Goal: Information Seeking & Learning: Understand process/instructions

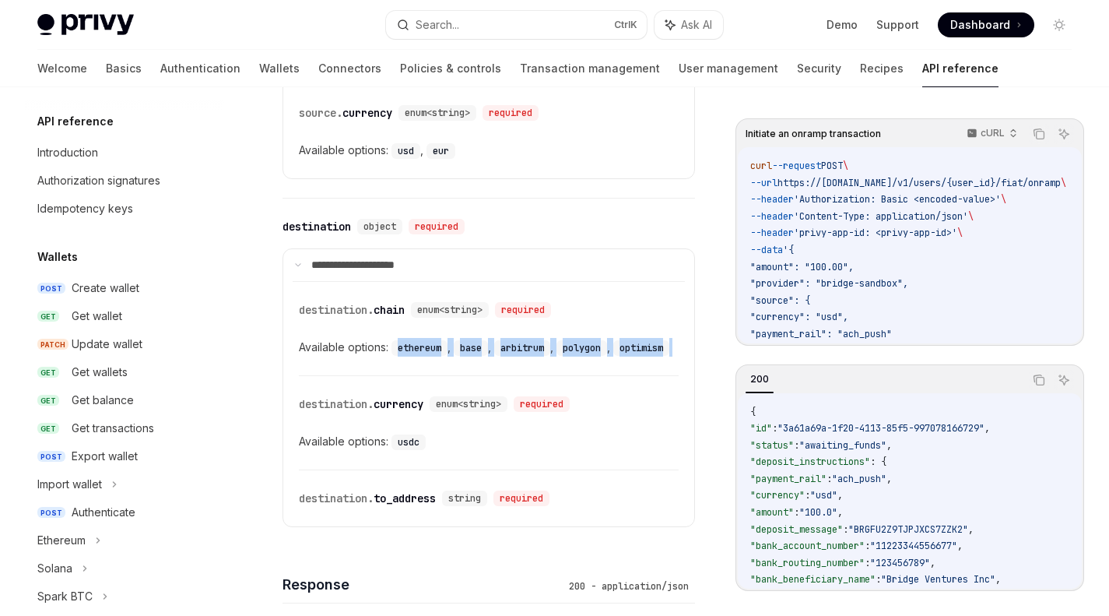
scroll to position [557, 0]
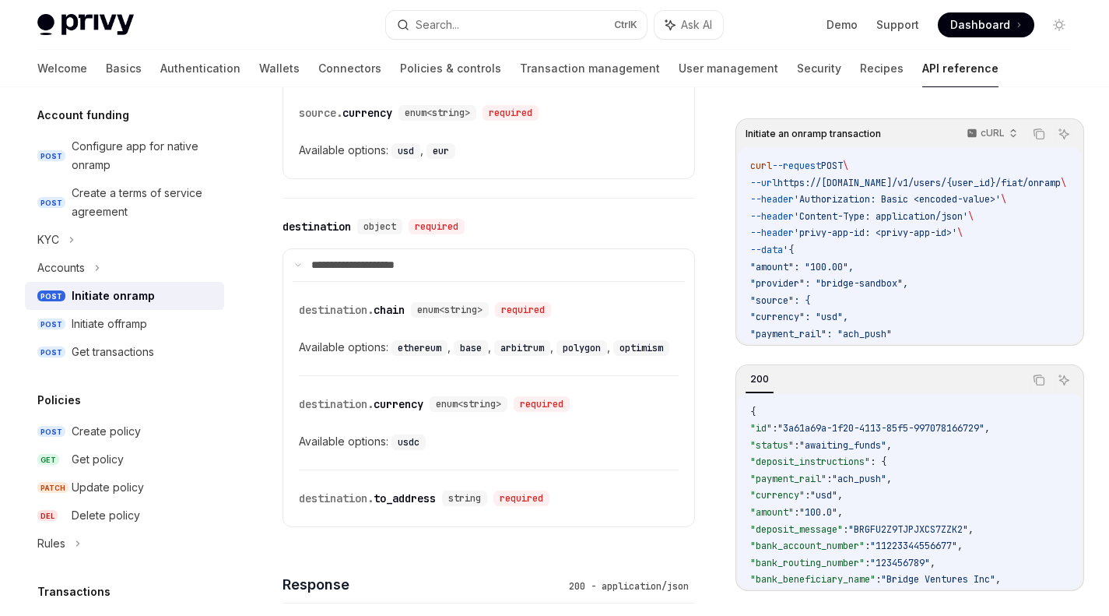
click at [601, 305] on div "​ destination. chain enum<string> required" at bounding box center [481, 309] width 364 height 19
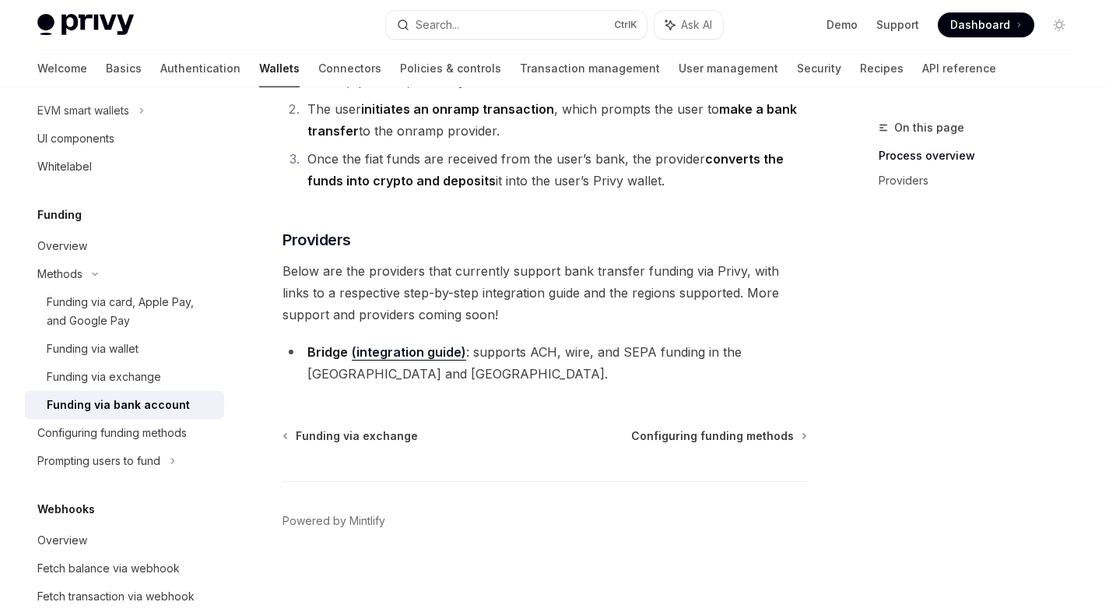
scroll to position [529, 0]
click at [133, 468] on div "Prompting users to fund" at bounding box center [98, 459] width 123 height 19
type textarea "*"
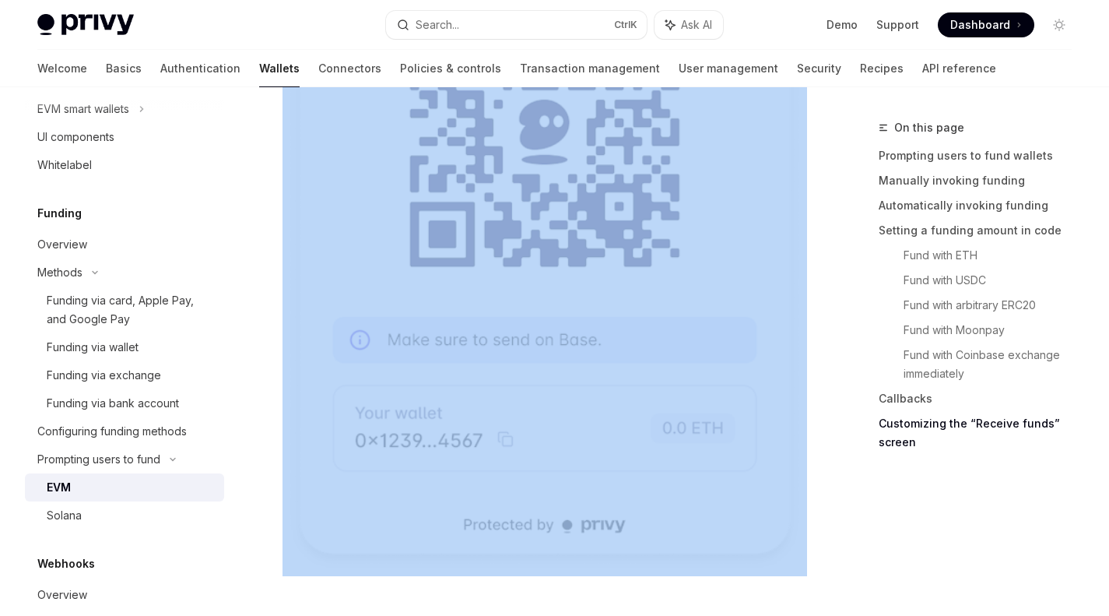
scroll to position [5227, 0]
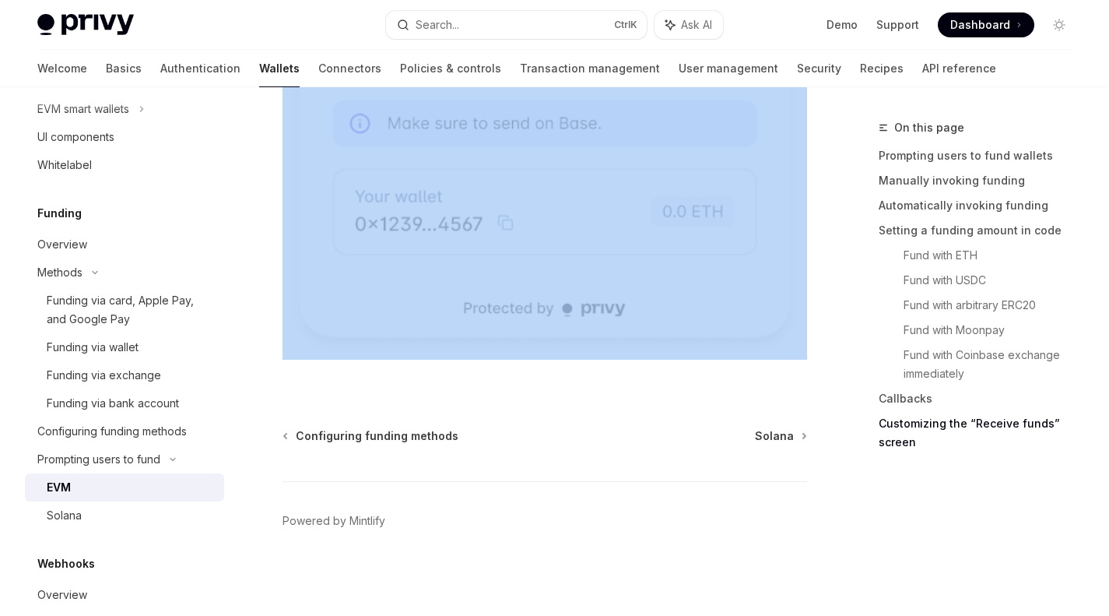
drag, startPoint x: 286, startPoint y: 303, endPoint x: 673, endPoint y: 384, distance: 395.0
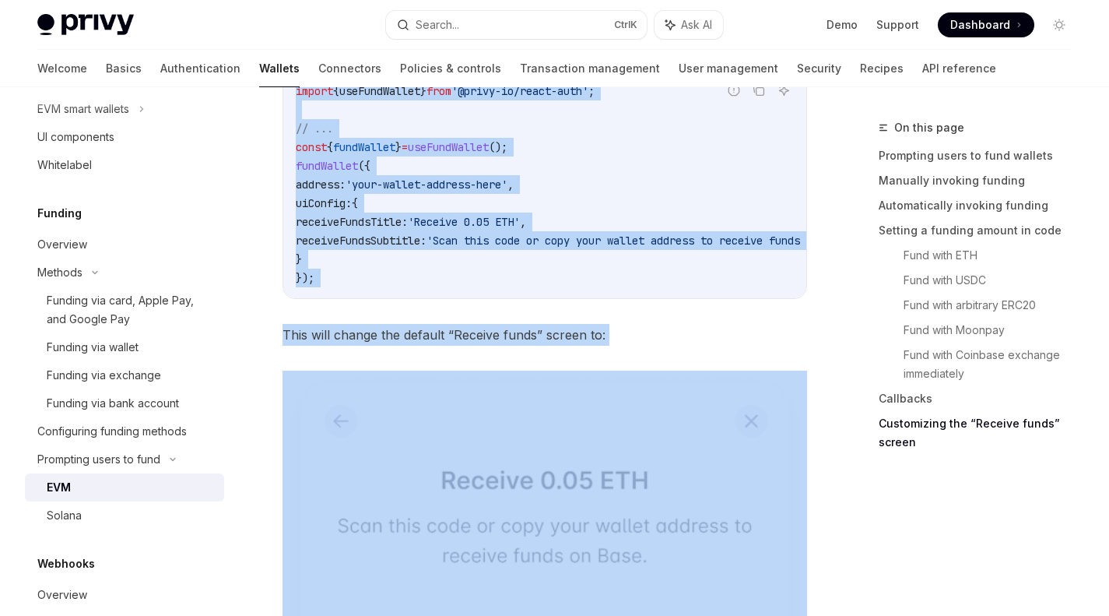
scroll to position [4375, 0]
copy div "Prompting users to fund wallets With funding methods enabled for your app, Priv…"
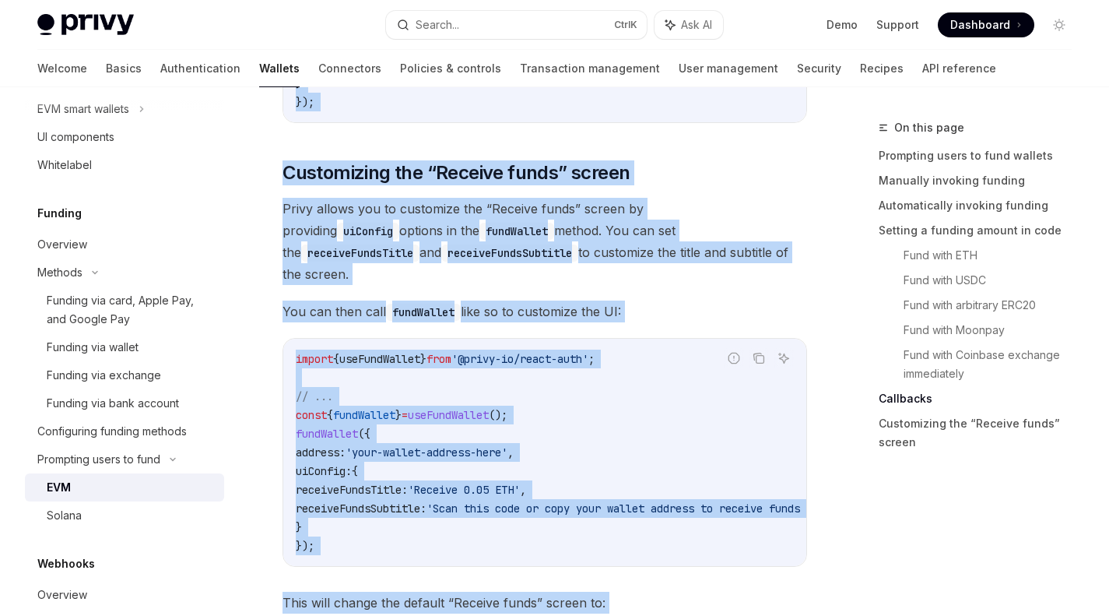
scroll to position [4106, 0]
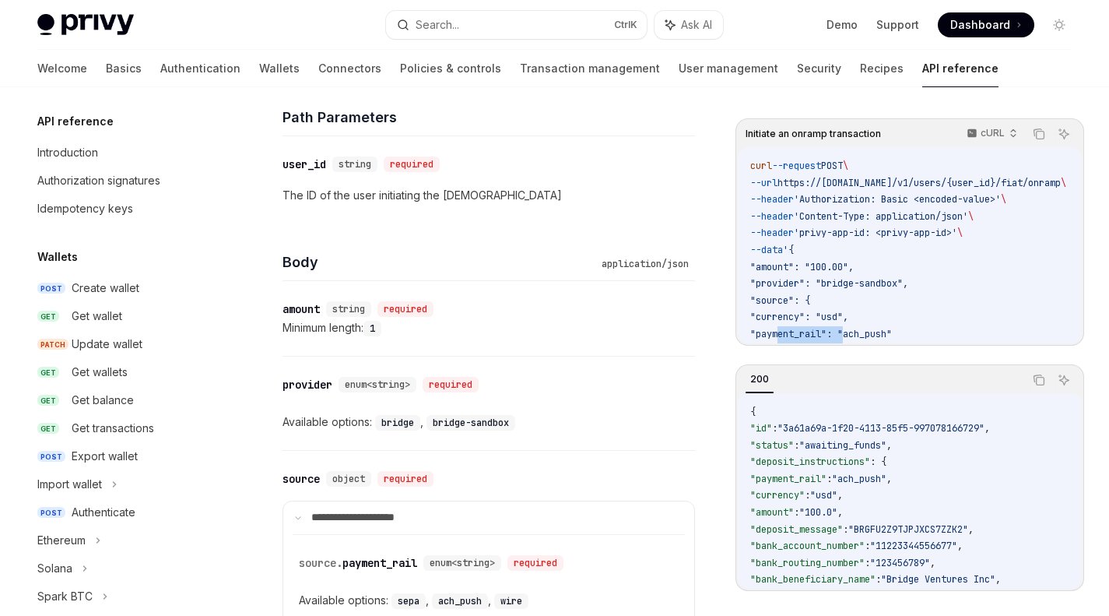
scroll to position [124, 0]
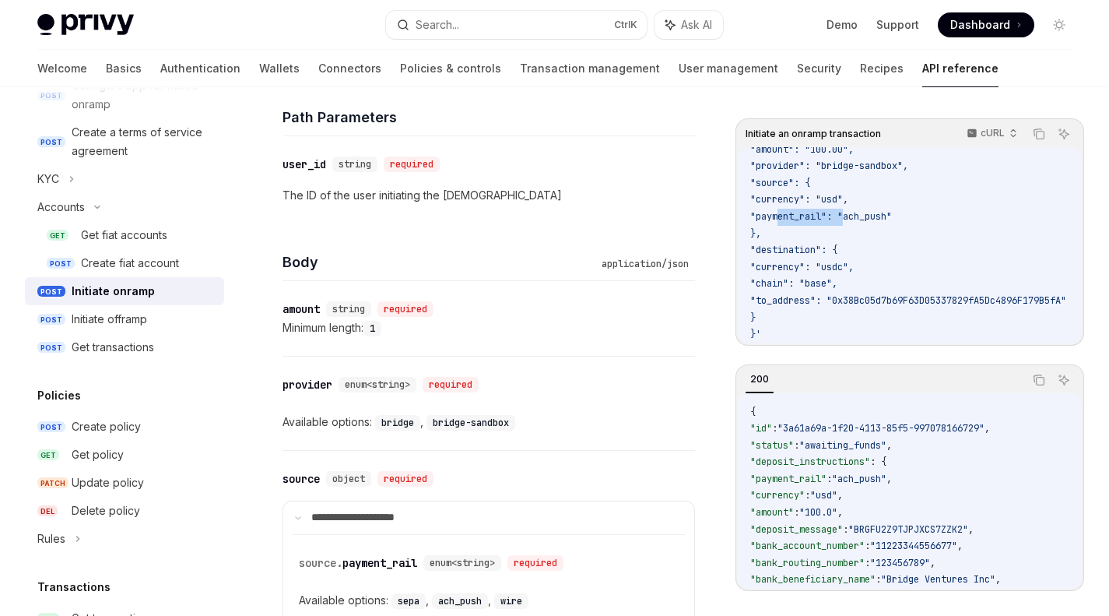
click at [114, 254] on div "Create fiat account" at bounding box center [130, 263] width 98 height 19
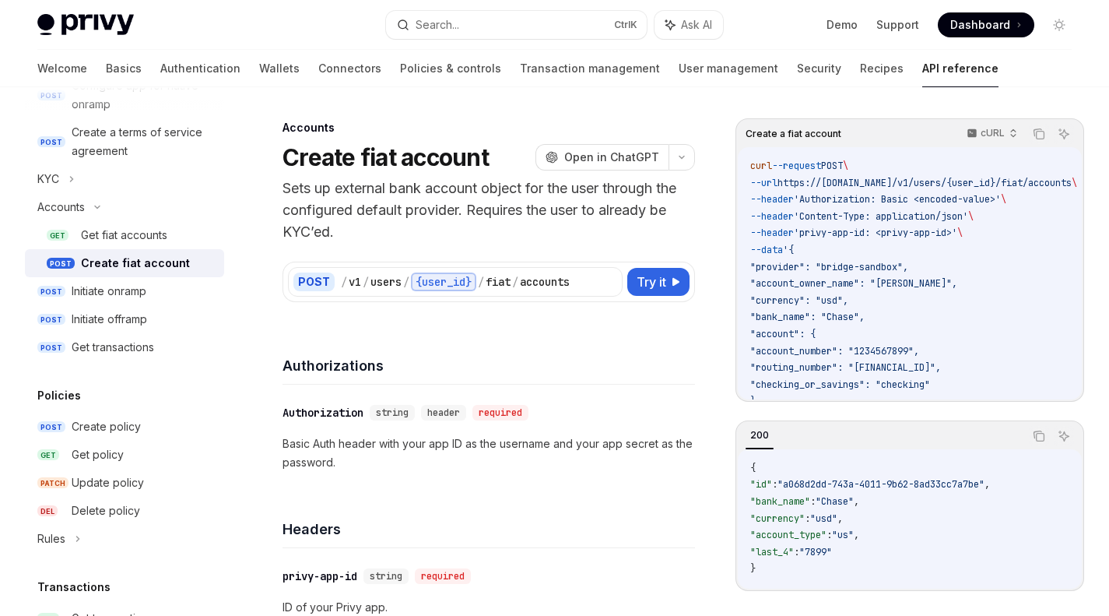
click at [111, 323] on div "Initiate offramp" at bounding box center [109, 319] width 75 height 19
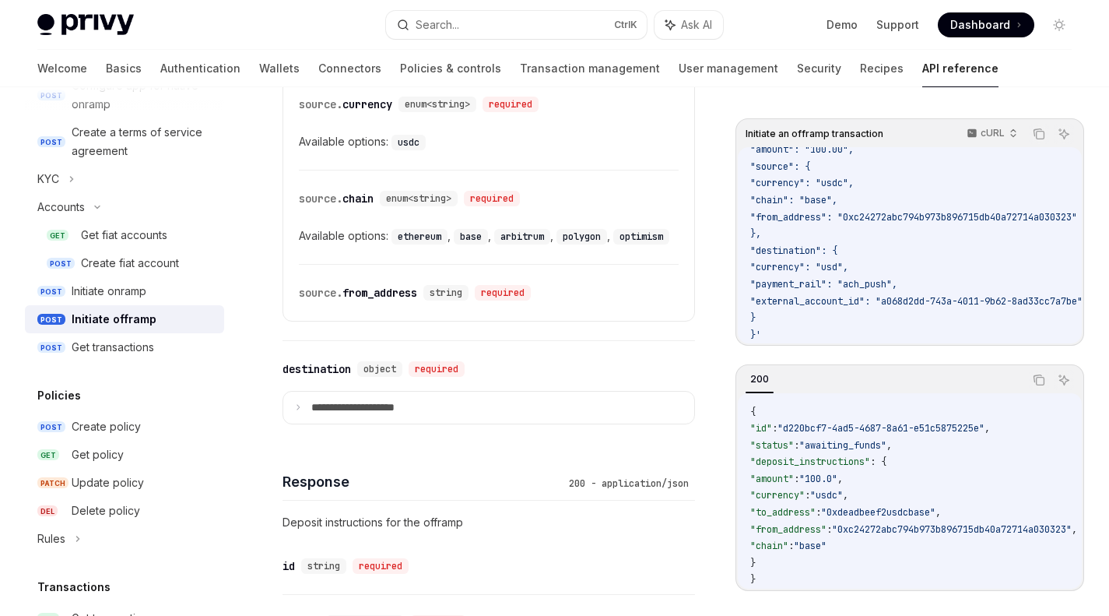
scroll to position [994, 0]
click at [300, 423] on summary "**********" at bounding box center [488, 407] width 411 height 33
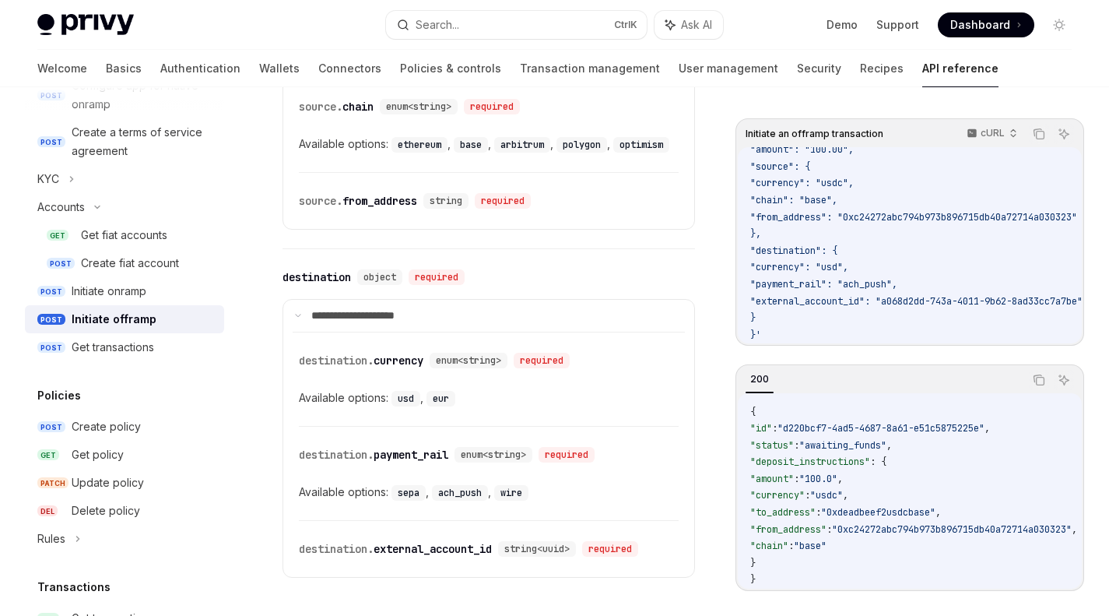
scroll to position [1195, 0]
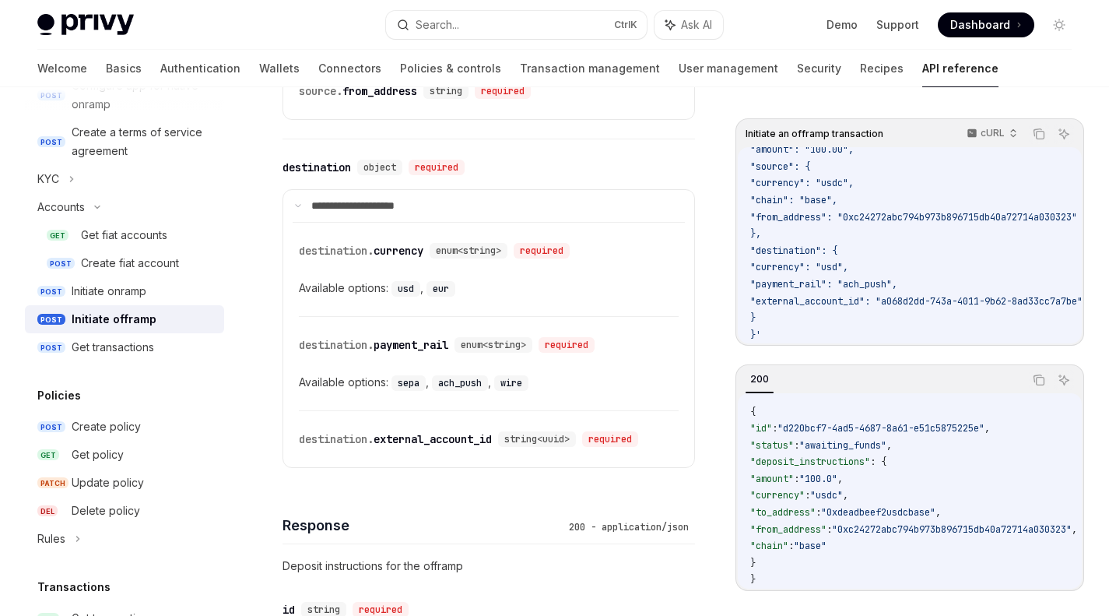
click at [325, 446] on span "destination." at bounding box center [336, 439] width 75 height 14
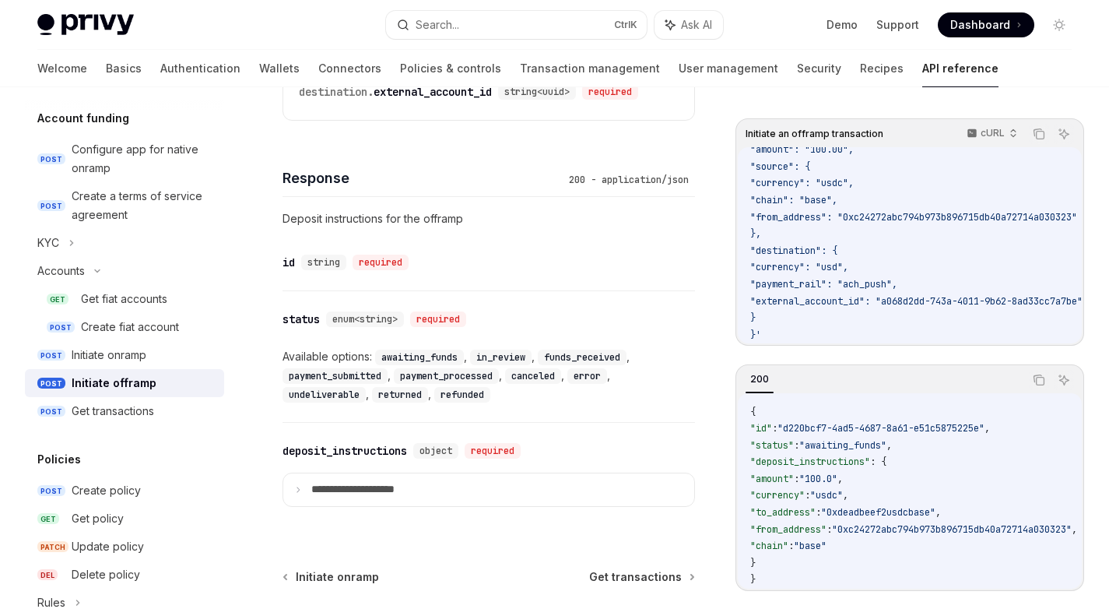
scroll to position [559, 0]
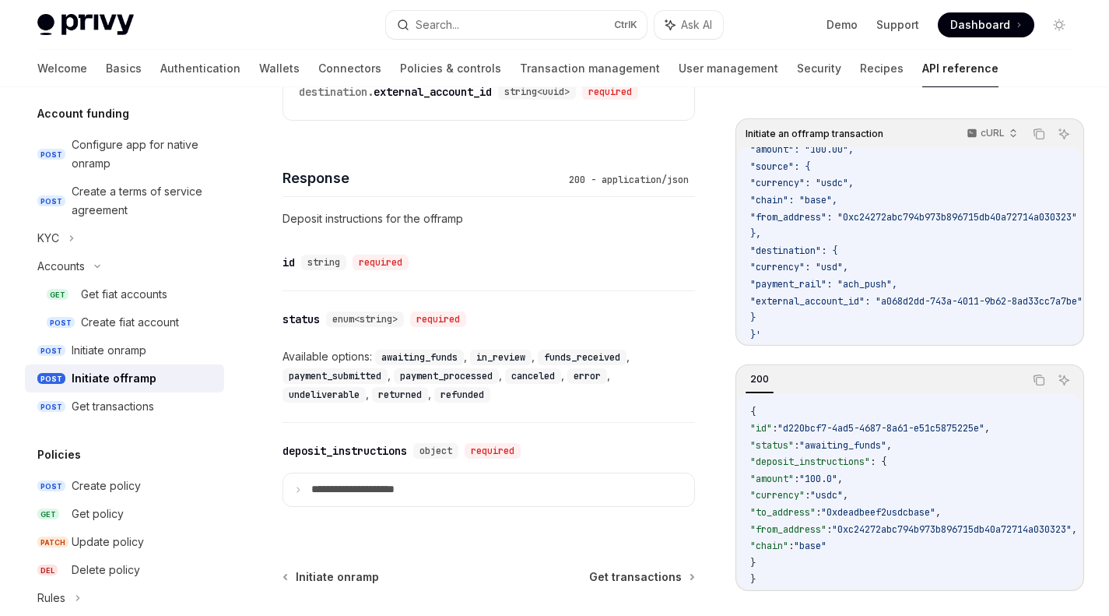
click at [91, 269] on div "Accounts" at bounding box center [124, 266] width 199 height 28
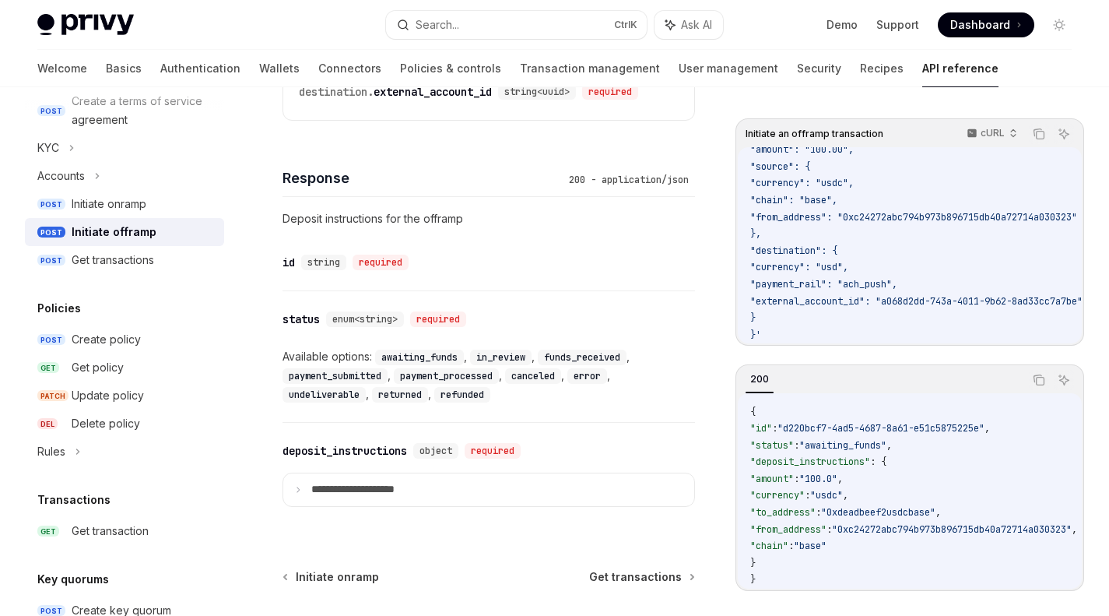
scroll to position [651, 0]
click at [86, 449] on div "Rules" at bounding box center [124, 449] width 199 height 28
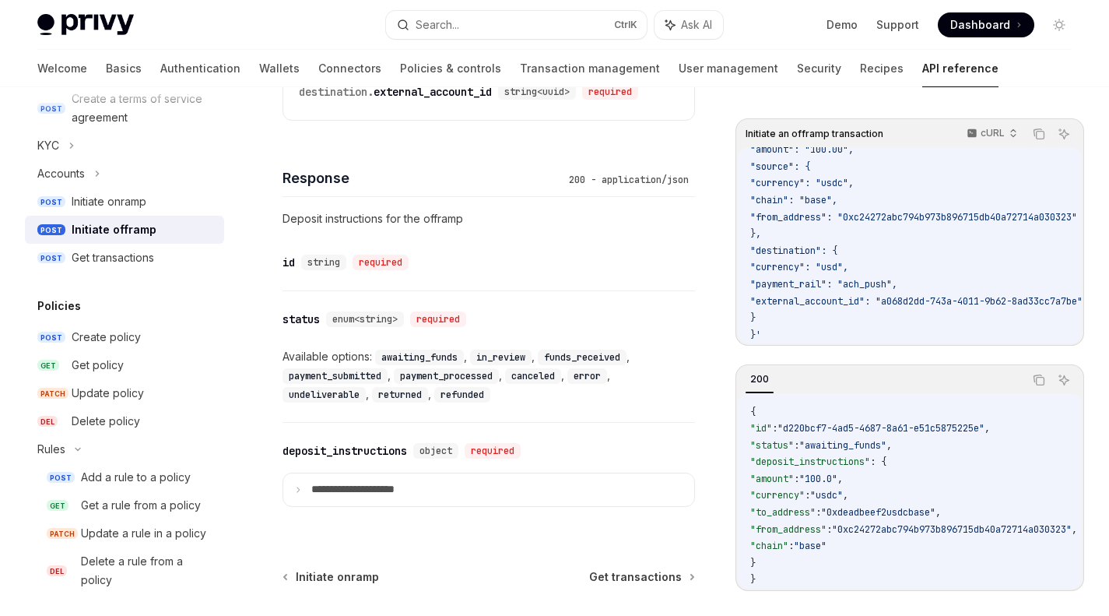
type textarea "*"
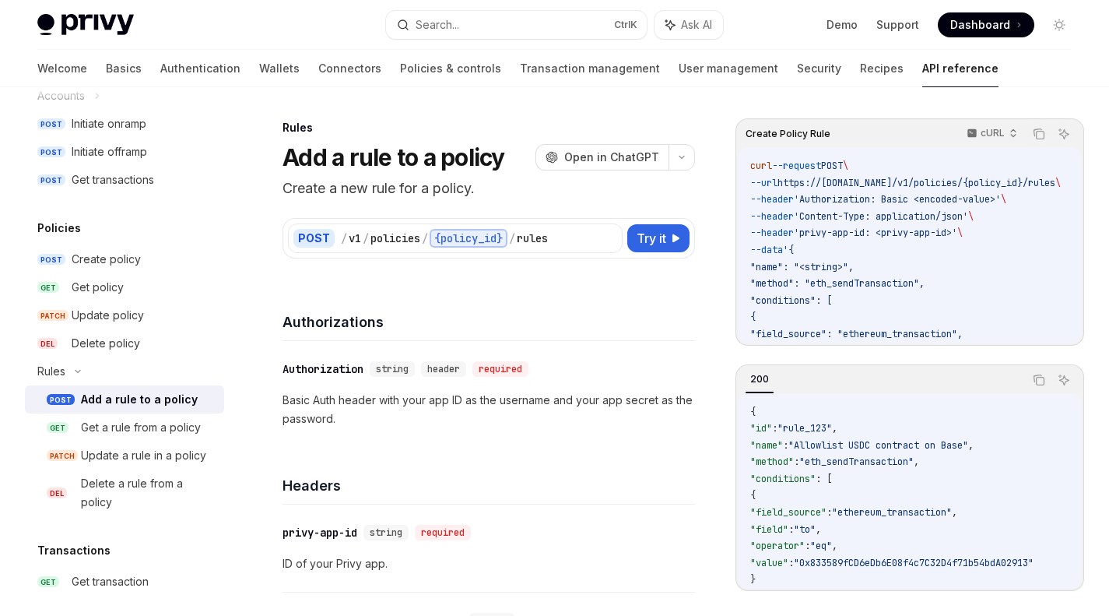
scroll to position [730, 0]
click at [77, 358] on div "Rules" at bounding box center [124, 370] width 199 height 28
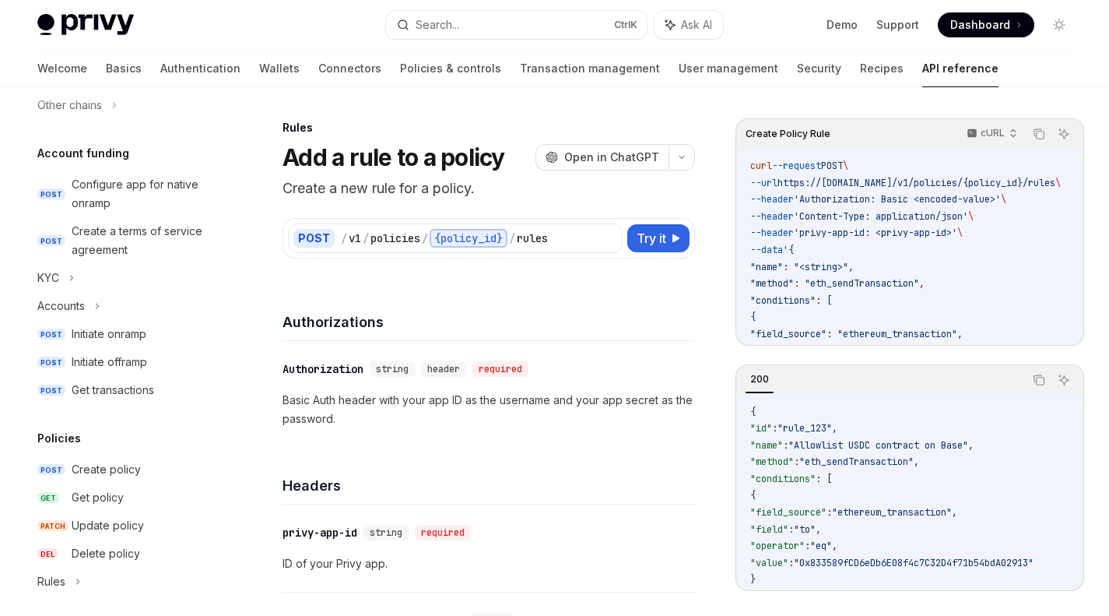
scroll to position [503, 0]
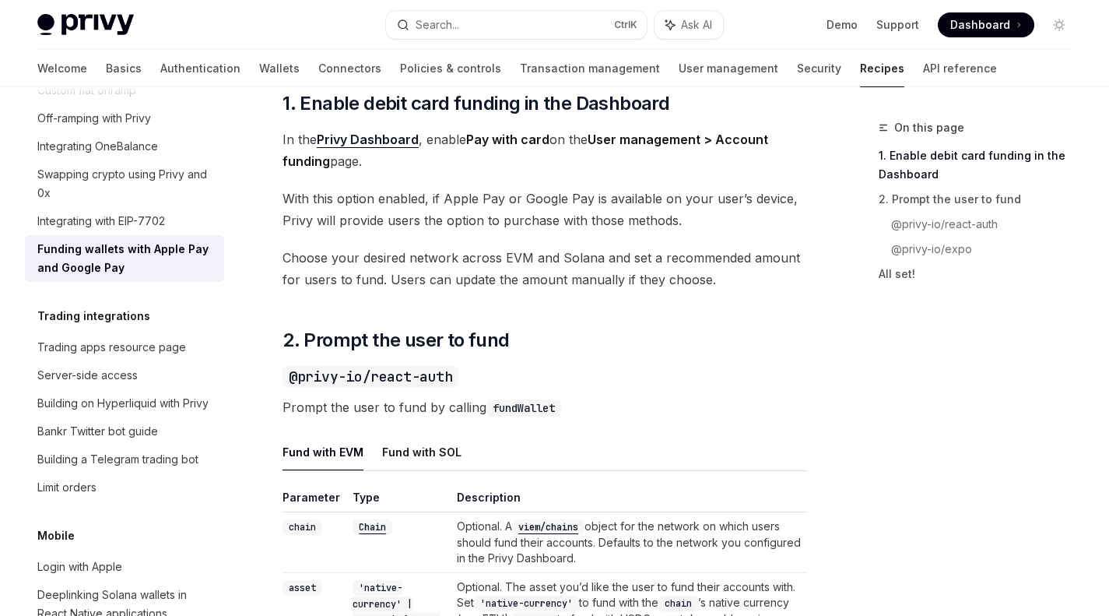
scroll to position [795, 0]
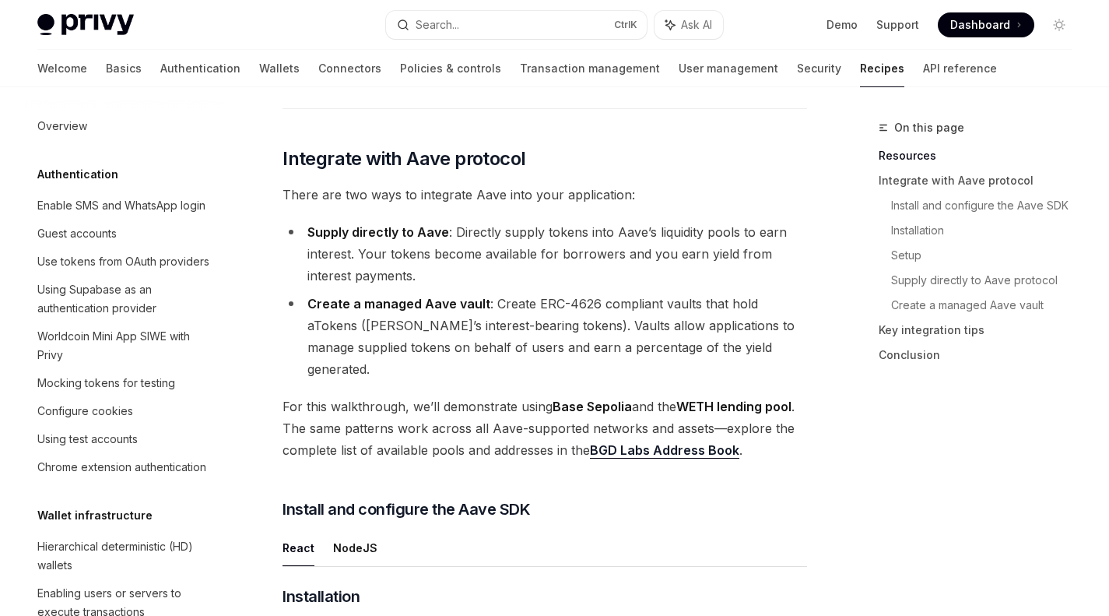
scroll to position [2258, 0]
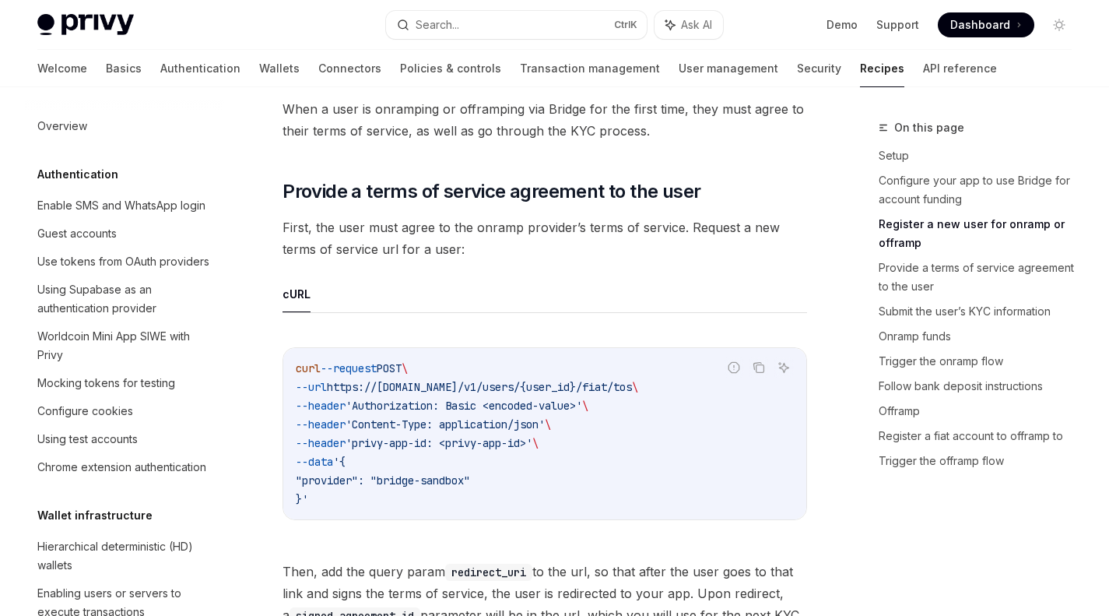
scroll to position [1104, 0]
